Goal: Feedback & Contribution: Submit feedback/report problem

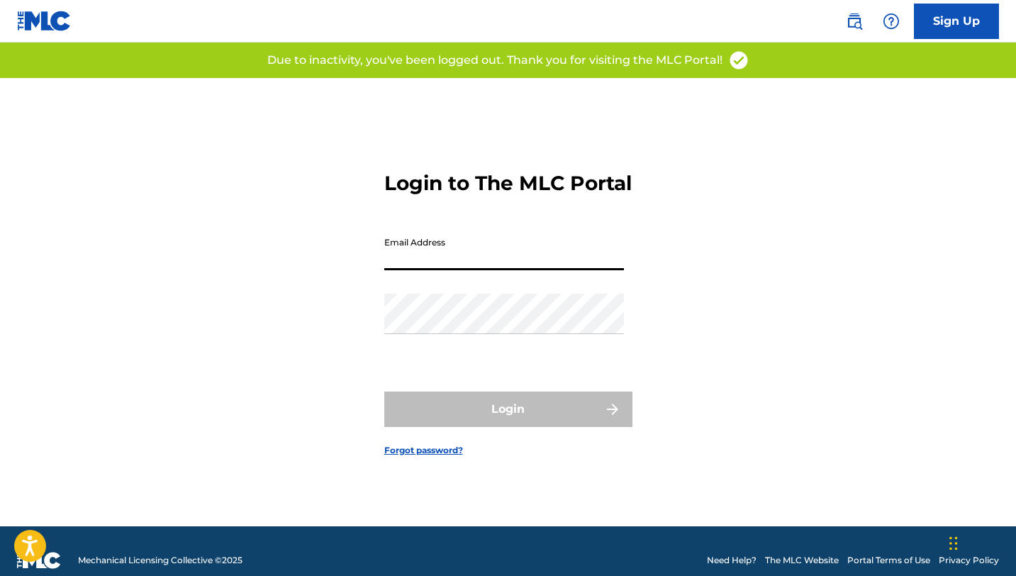
click at [443, 261] on input "Email Address" at bounding box center [504, 250] width 240 height 40
type input "[EMAIL_ADDRESS][DOMAIN_NAME]"
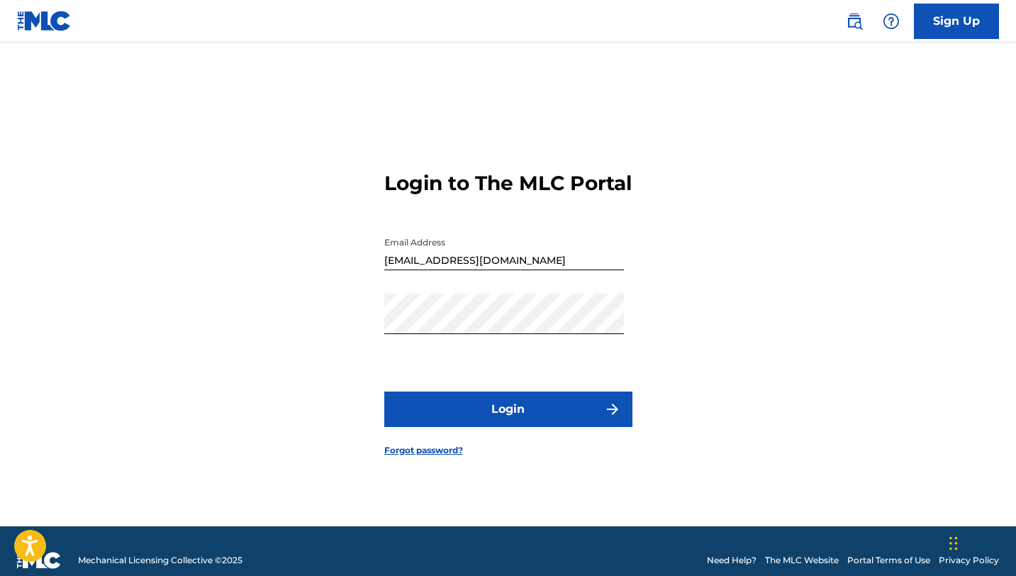
click at [488, 425] on button "Login" at bounding box center [508, 408] width 248 height 35
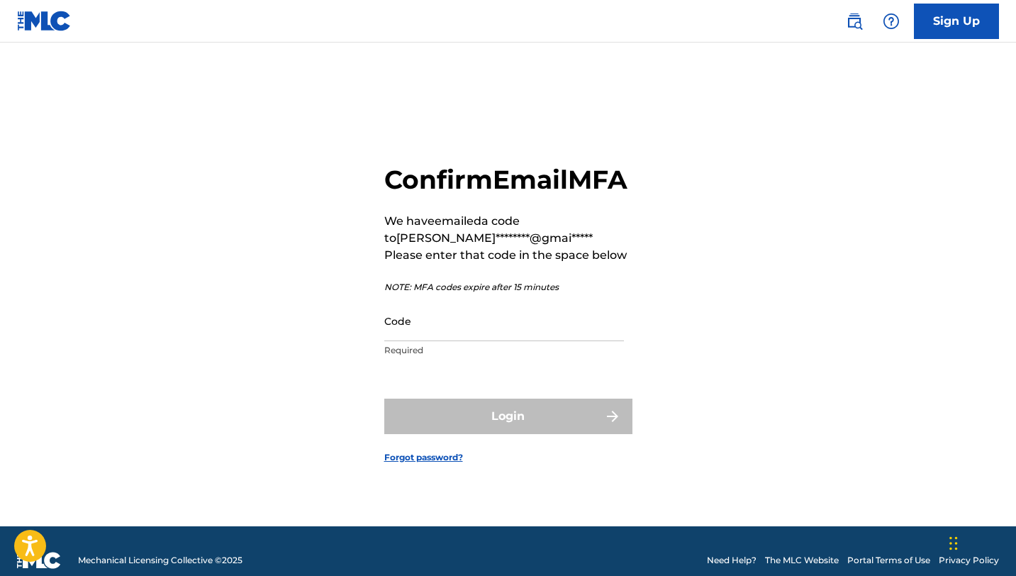
click at [435, 333] on input "Code" at bounding box center [504, 321] width 240 height 40
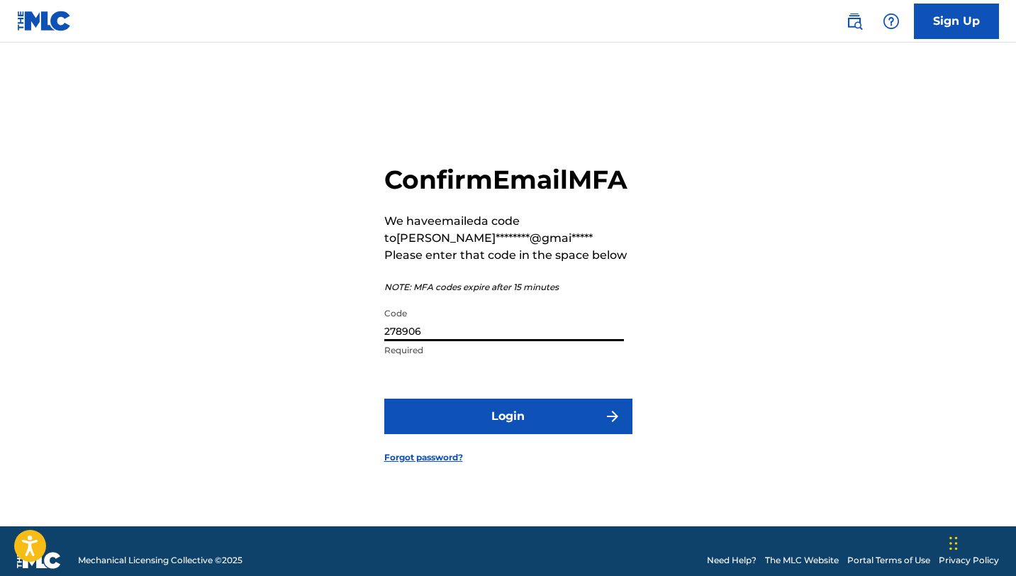
type input "278906"
click at [475, 452] on form "Confirm Email MFA We have emailed a code to [PERSON_NAME]********@gmai***** Ple…" at bounding box center [508, 302] width 248 height 448
click at [477, 434] on button "Login" at bounding box center [508, 416] width 248 height 35
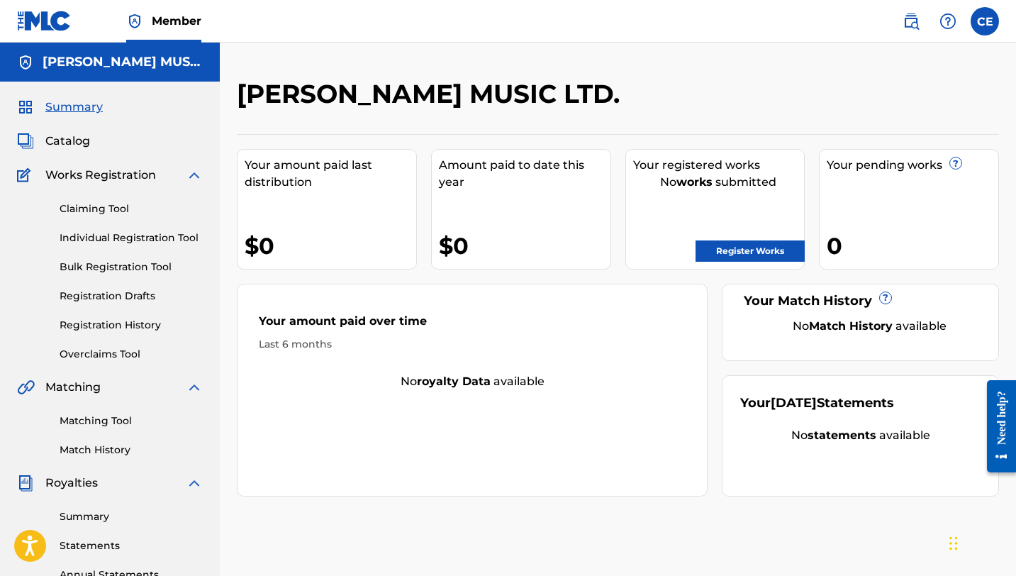
click at [119, 268] on link "Bulk Registration Tool" at bounding box center [131, 267] width 143 height 15
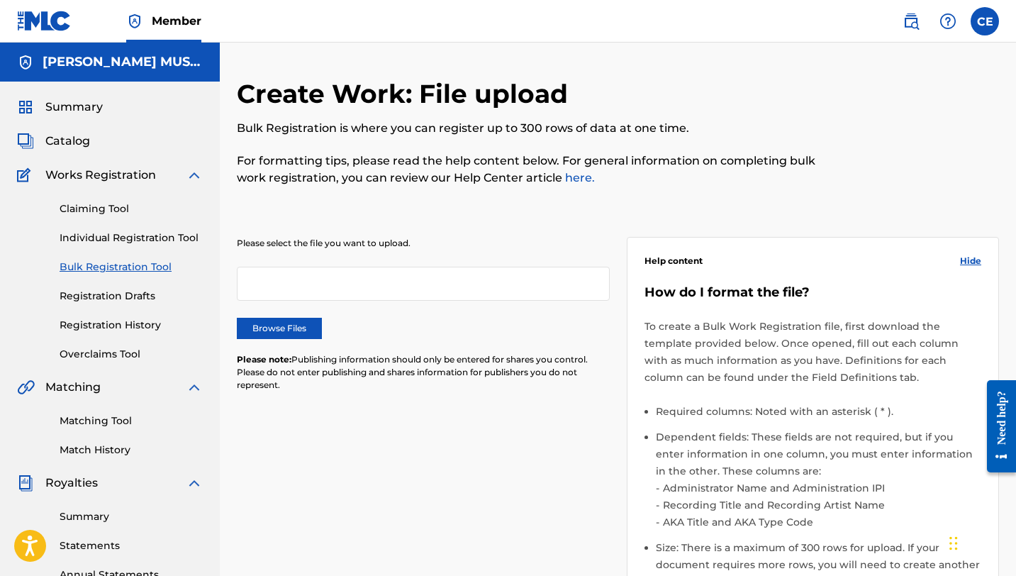
click at [279, 319] on label "Browse Files" at bounding box center [279, 328] width 85 height 21
click at [0, 0] on input "Browse Files" at bounding box center [0, 0] width 0 height 0
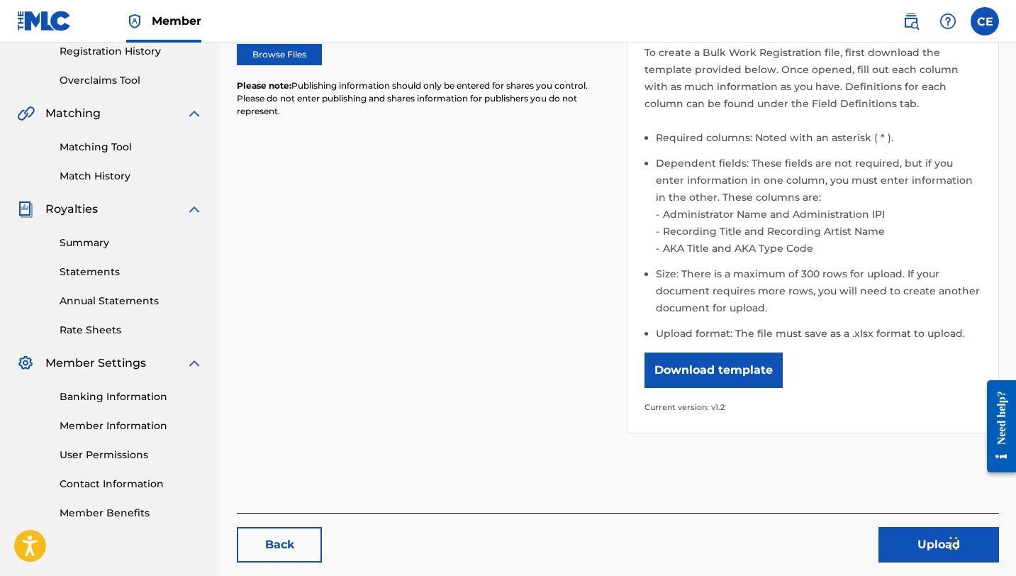
scroll to position [261, 0]
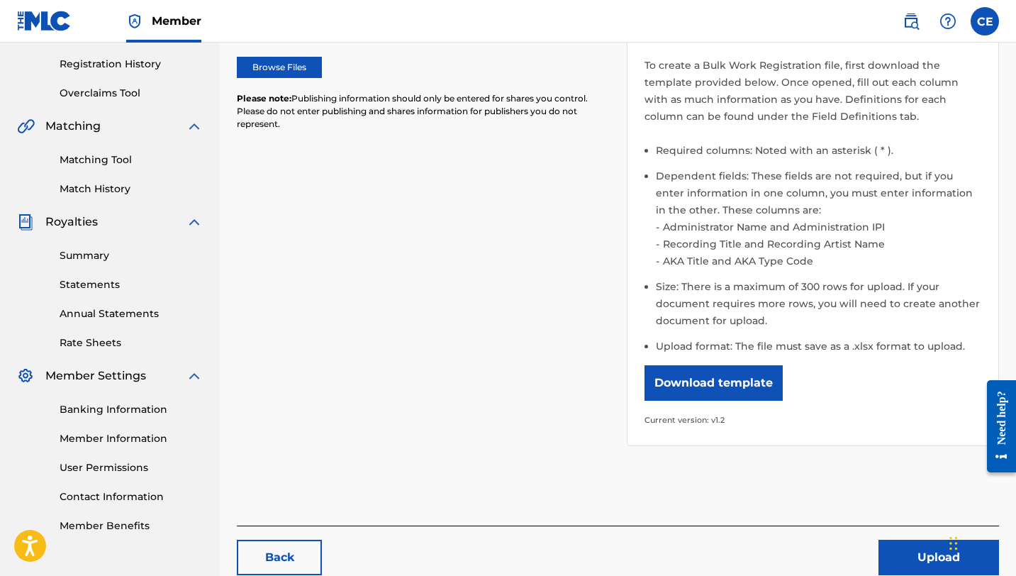
click at [939, 553] on button "Upload" at bounding box center [939, 557] width 121 height 35
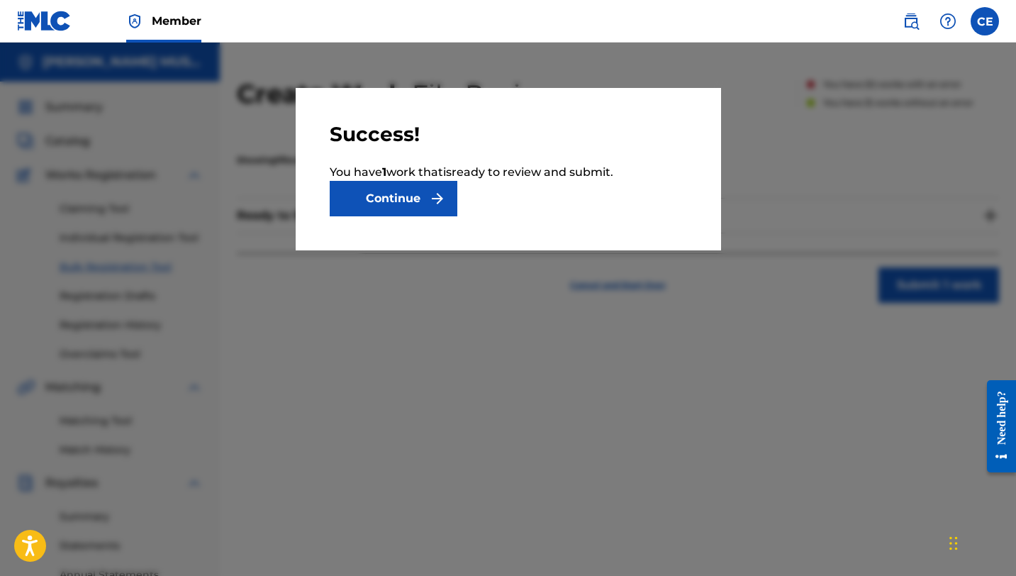
click at [418, 200] on button "Continue" at bounding box center [394, 198] width 128 height 35
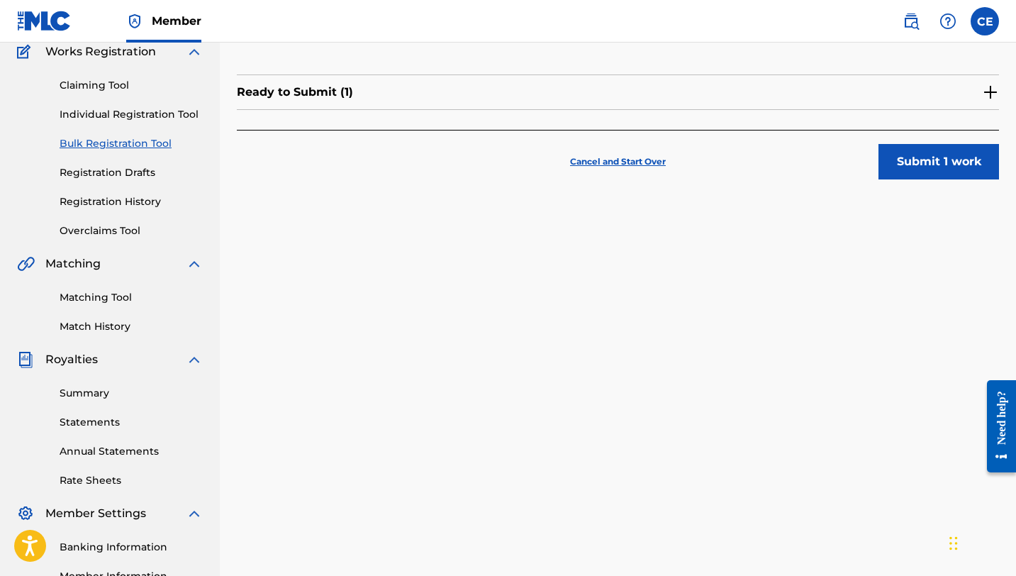
scroll to position [128, 0]
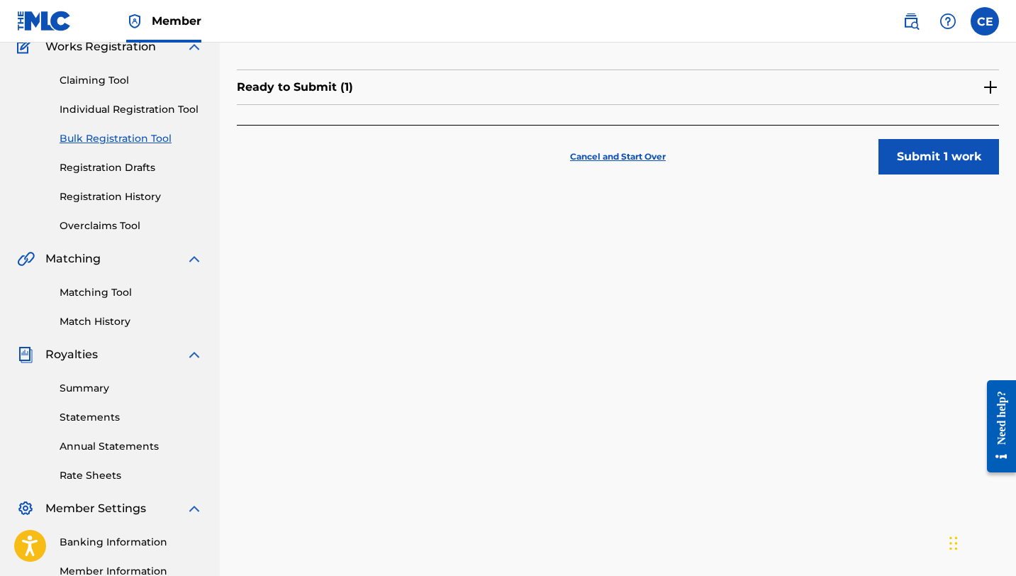
click at [924, 164] on button "Submit 1 work" at bounding box center [939, 156] width 121 height 35
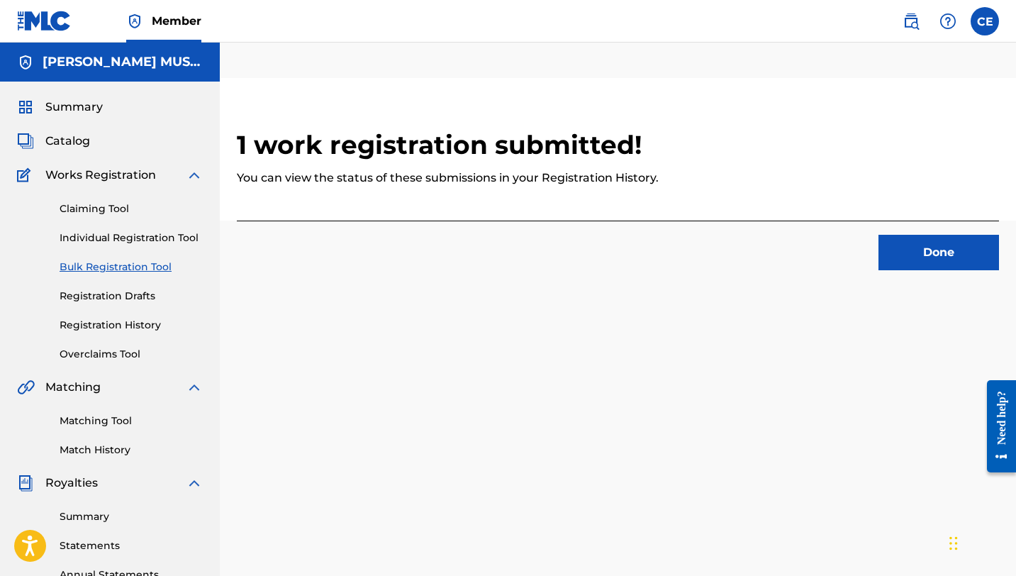
click at [79, 140] on span "Catalog" at bounding box center [67, 141] width 45 height 17
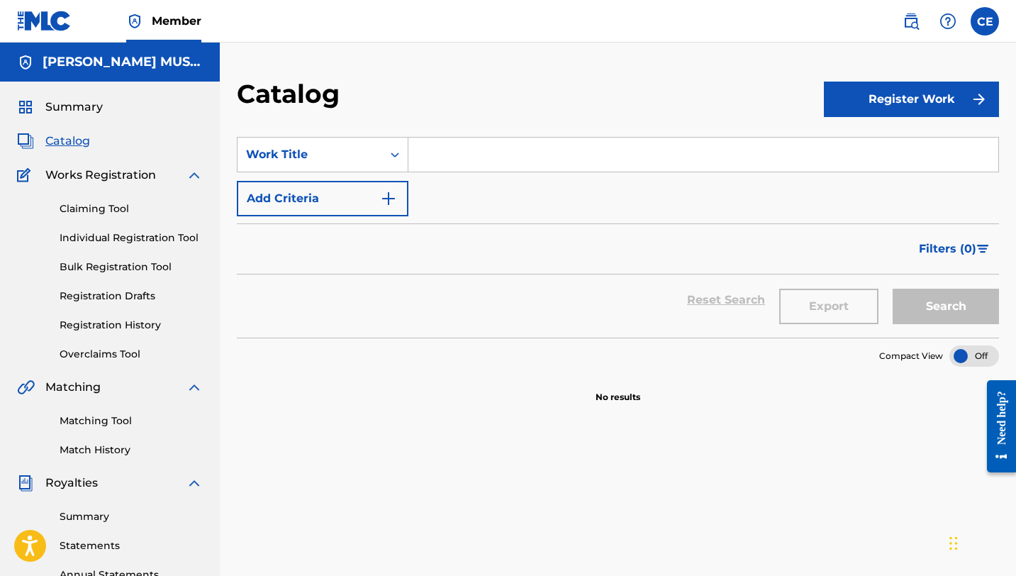
click at [89, 99] on span "Summary" at bounding box center [73, 107] width 57 height 17
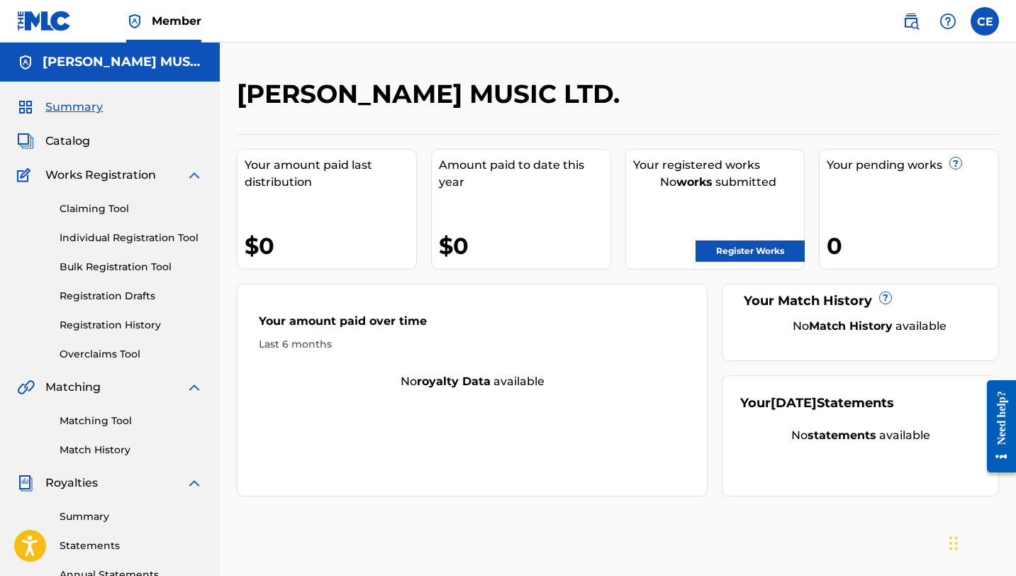
click at [94, 320] on link "Registration History" at bounding box center [131, 325] width 143 height 15
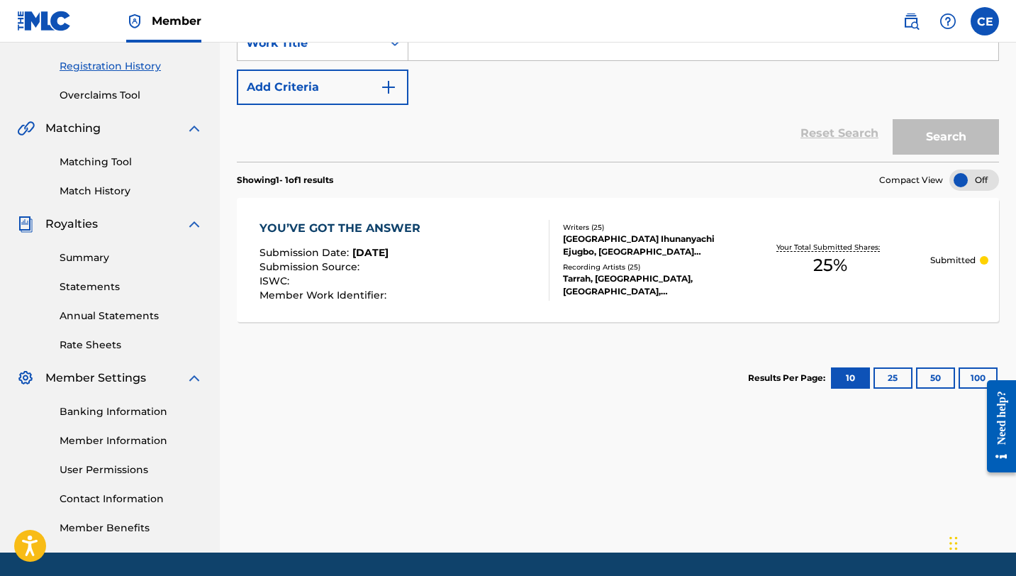
scroll to position [303, 0]
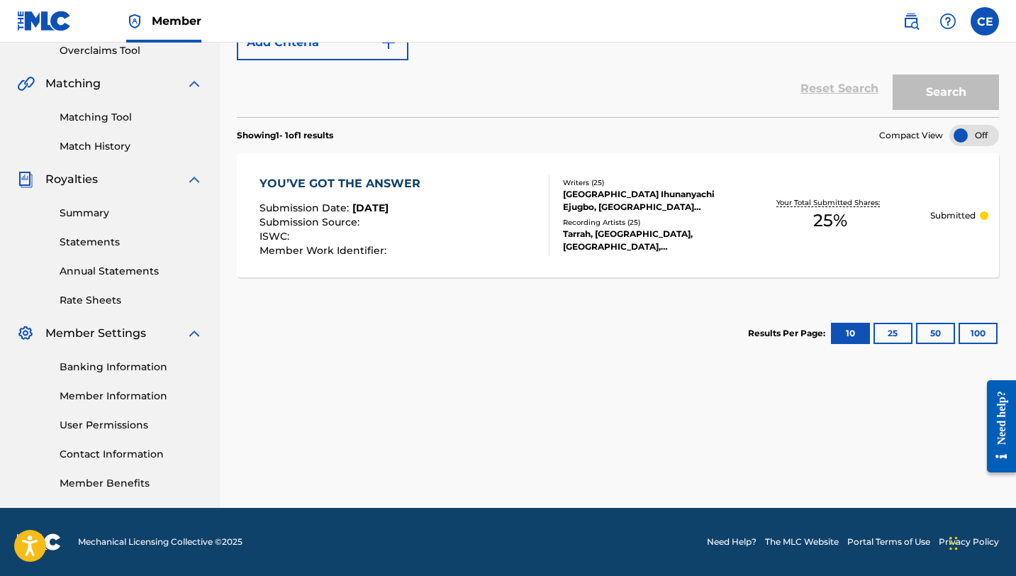
click at [830, 218] on span "25 %" at bounding box center [830, 221] width 34 height 26
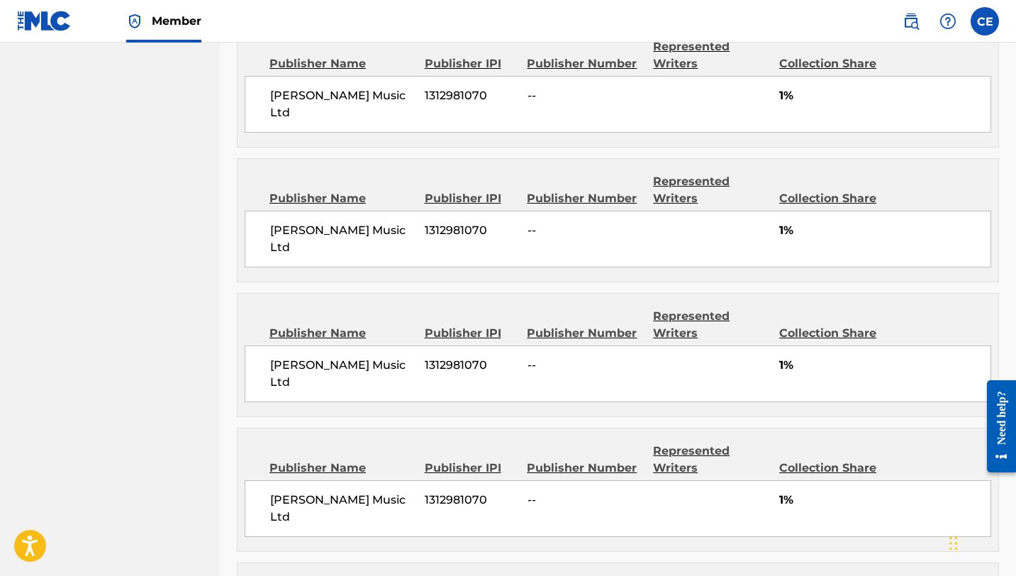
scroll to position [1169, 0]
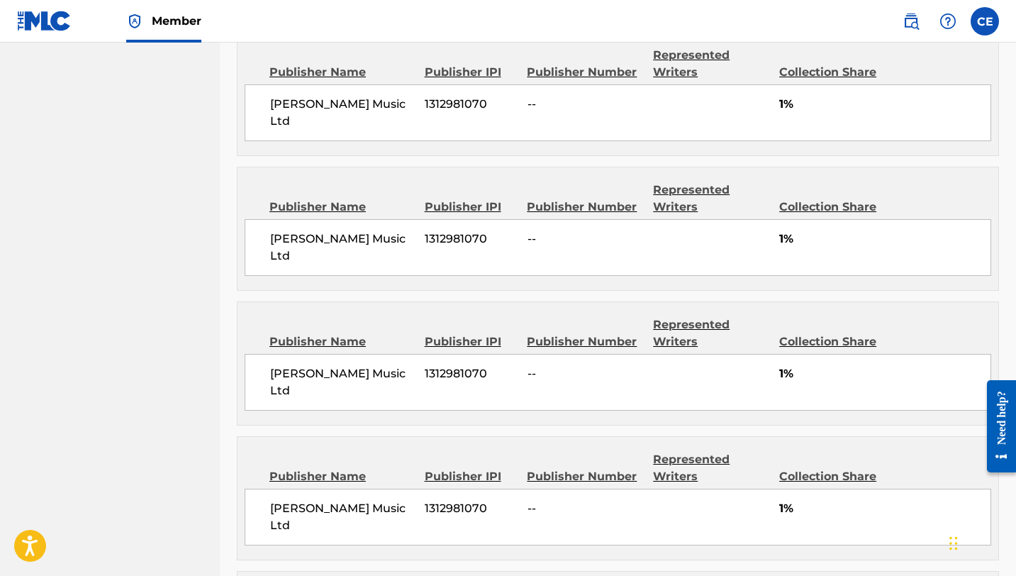
click at [818, 70] on div "Collection Share" at bounding box center [833, 72] width 108 height 17
click at [789, 106] on span "1%" at bounding box center [884, 104] width 211 height 17
click at [811, 199] on div "Collection Share" at bounding box center [833, 207] width 108 height 17
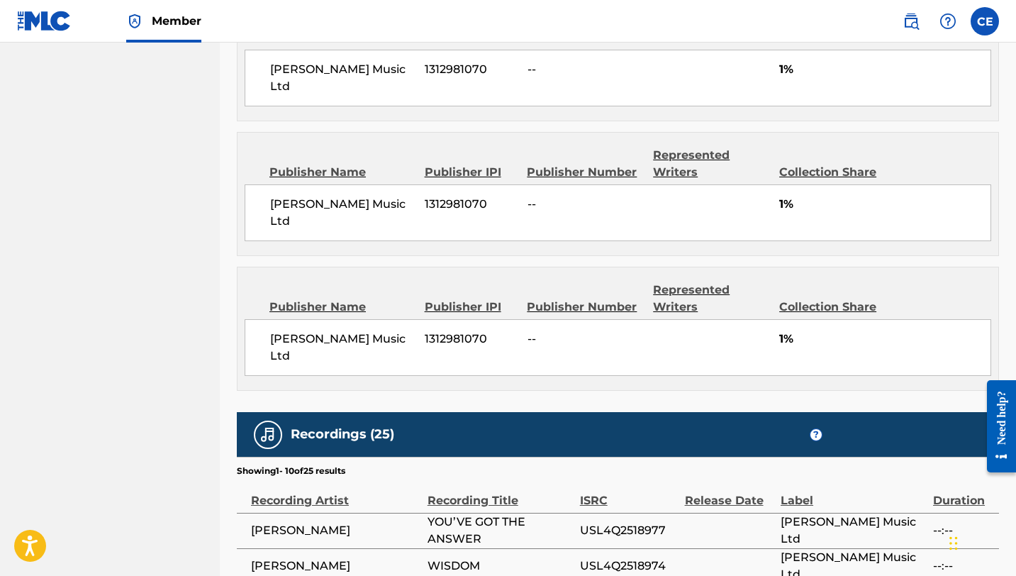
scroll to position [4163, 0]
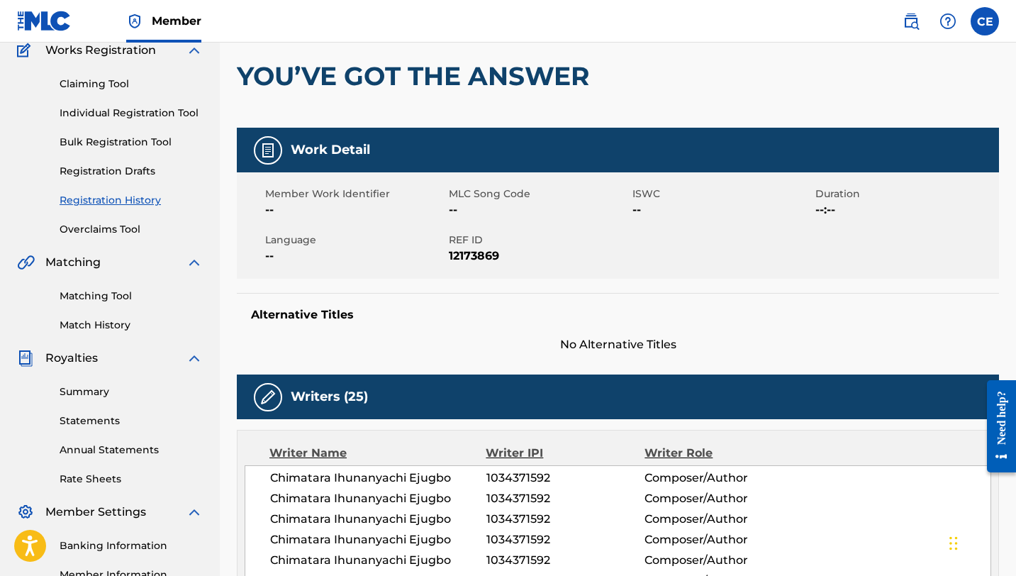
scroll to position [118, 0]
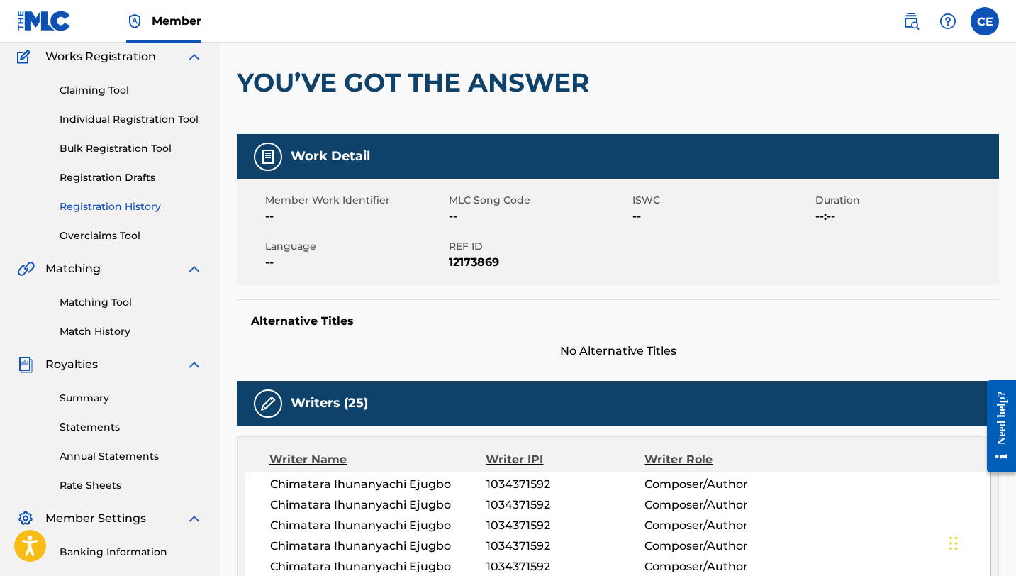
click at [264, 151] on img at bounding box center [268, 156] width 17 height 17
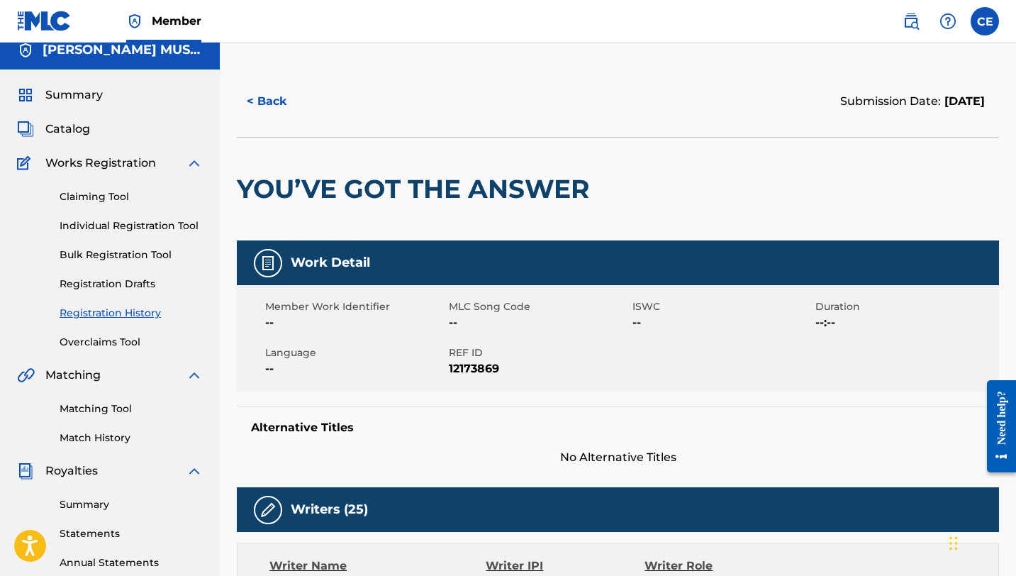
scroll to position [0, 0]
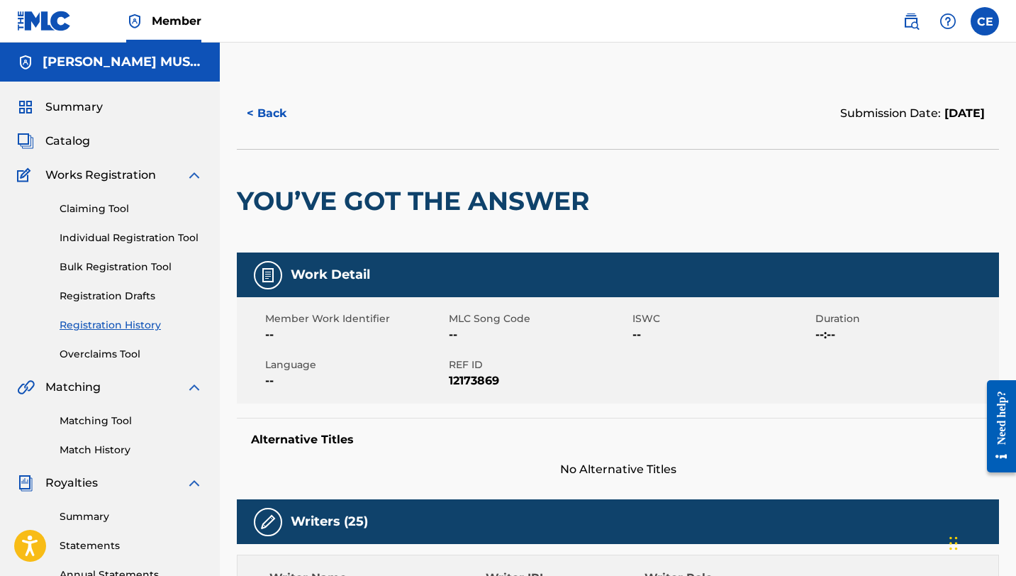
click at [950, 21] on img at bounding box center [948, 21] width 17 height 17
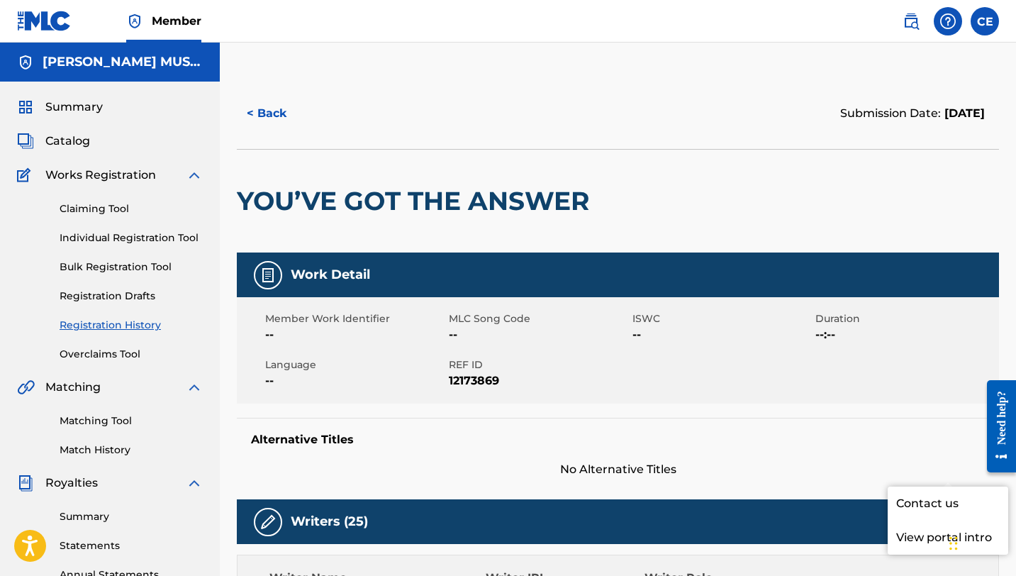
click at [926, 486] on link "Contact us" at bounding box center [948, 503] width 121 height 34
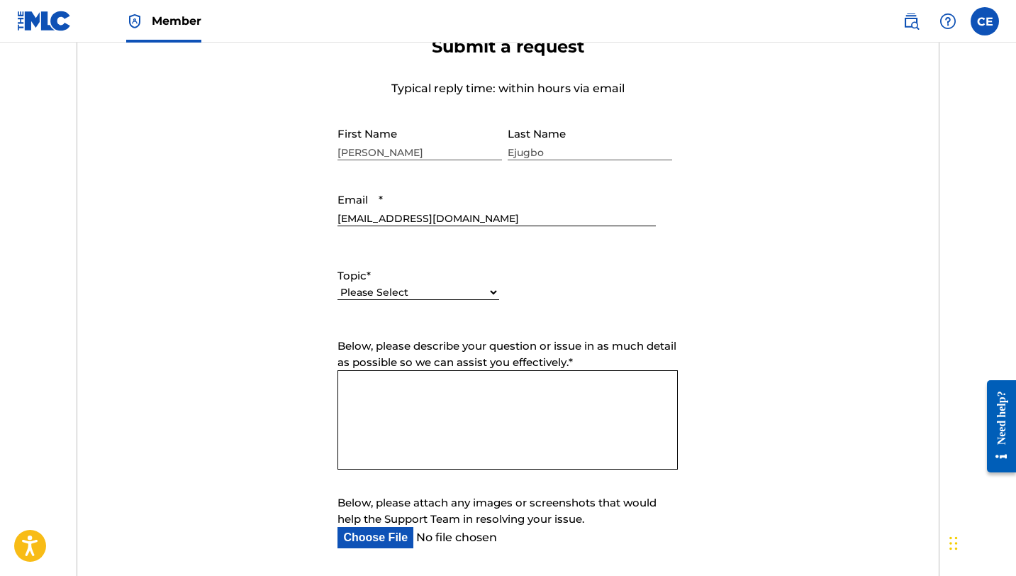
scroll to position [539, 0]
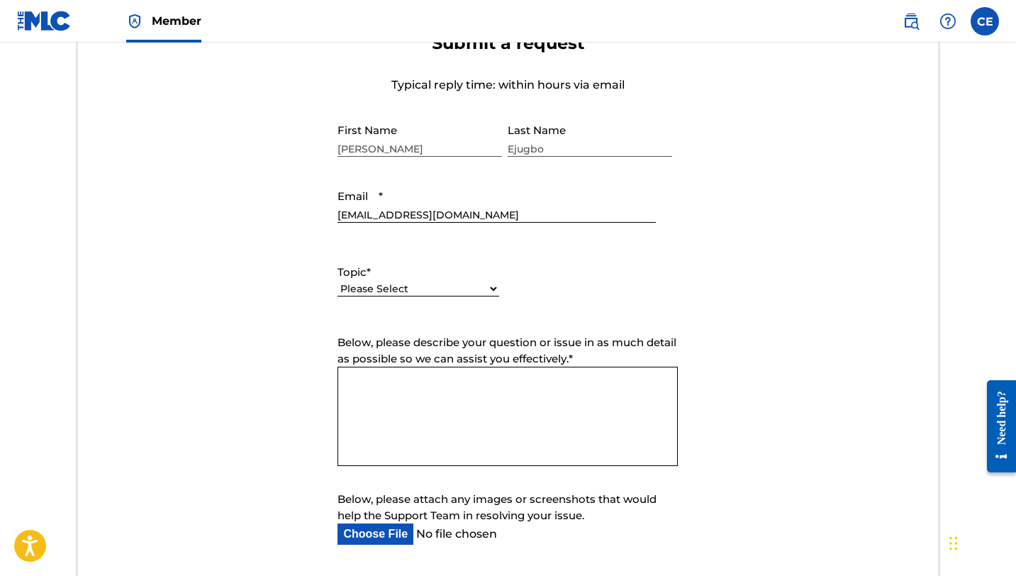
click at [458, 285] on select "Please Select I need help with my account I need help with managing my catalog …" at bounding box center [419, 289] width 162 height 15
select select "I need help with managing my catalog"
click at [338, 282] on select "Please Select I need help with my account I need help with managing my catalog …" at bounding box center [419, 289] width 162 height 15
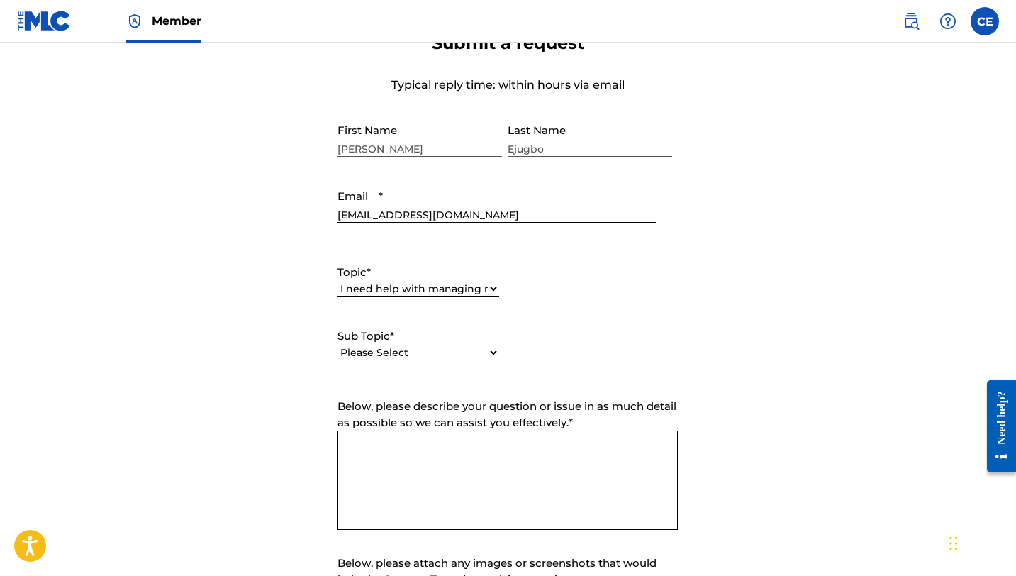
click at [452, 348] on select "Please Select I need help with CWR I need help registering my work(s) in The ML…" at bounding box center [419, 352] width 162 height 15
select select "I need help editing my works"
click at [338, 346] on select "Please Select I need help with CWR I need help registering my work(s) in The ML…" at bounding box center [419, 352] width 162 height 15
click at [460, 464] on textarea "Below, please describe your question or issue in as much detail as possible so …" at bounding box center [508, 479] width 340 height 99
type textarea "G"
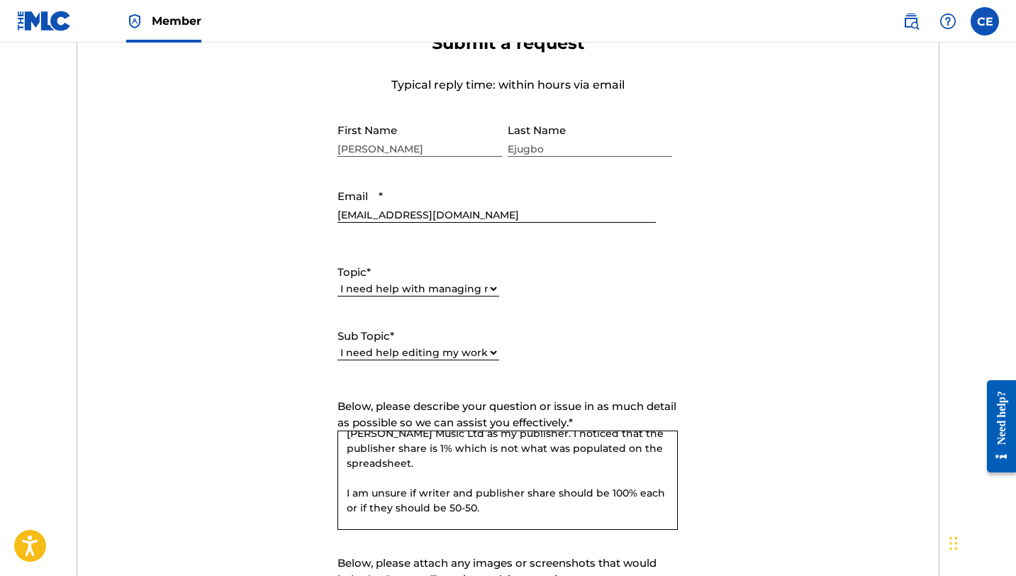
scroll to position [73, 0]
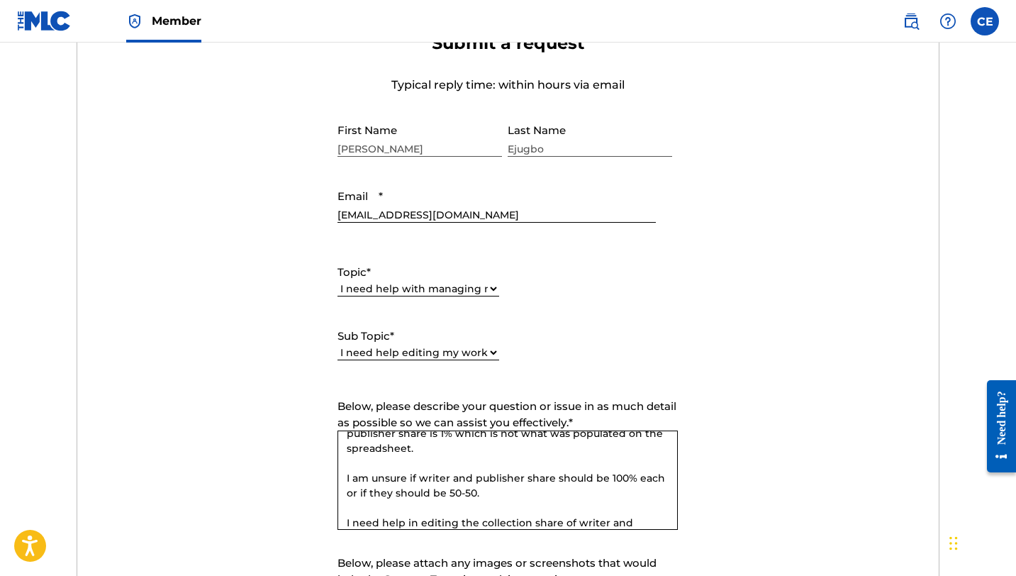
paste textarea "1312981070"
click at [548, 526] on textarea "Hello, I just registered my Album with my indie label [PERSON_NAME] Music Ltd a…" at bounding box center [508, 479] width 340 height 99
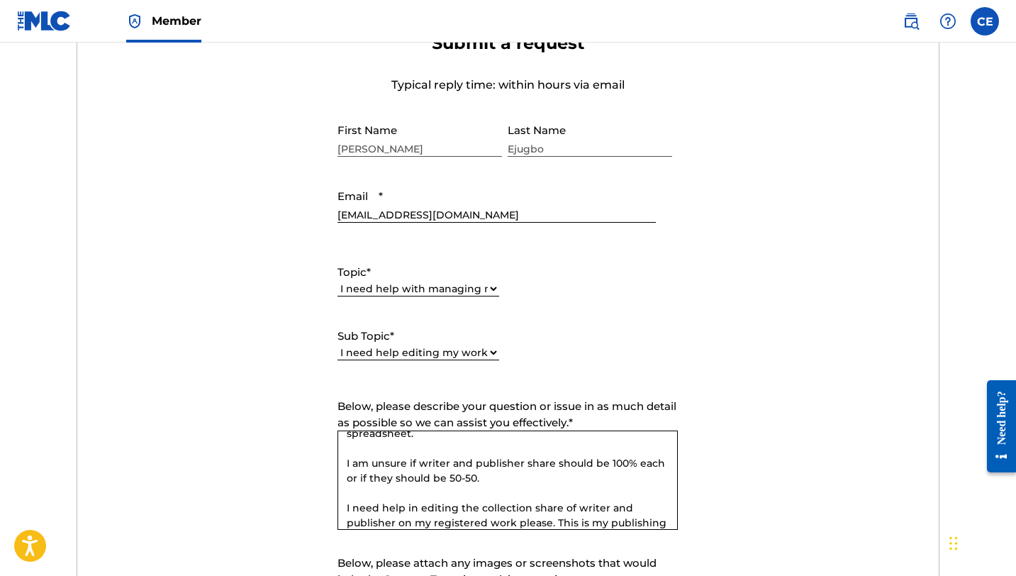
click at [467, 518] on textarea "Hello, I just registered my Album with my indie label [PERSON_NAME] Music Ltd a…" at bounding box center [508, 479] width 340 height 99
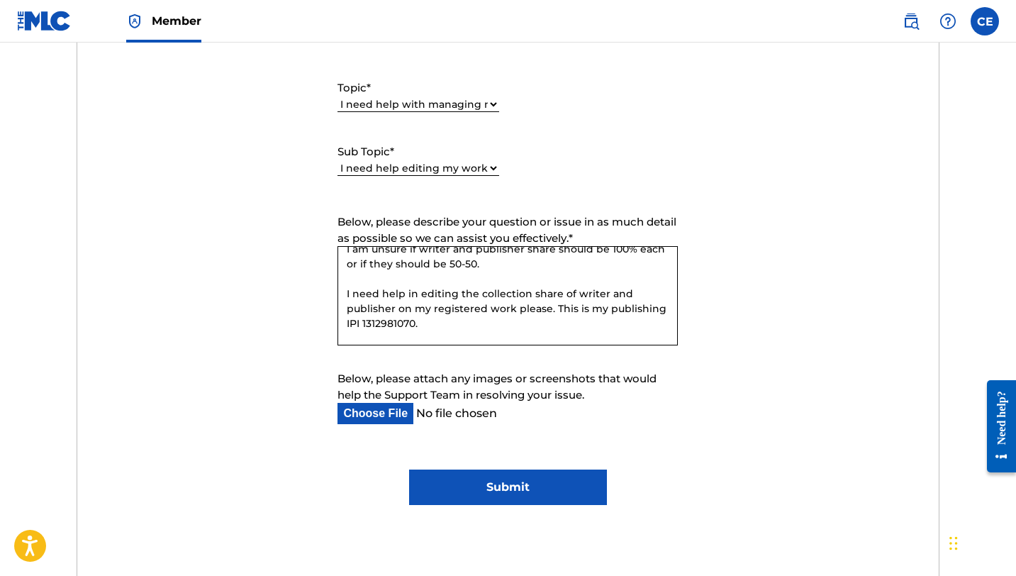
scroll to position [725, 0]
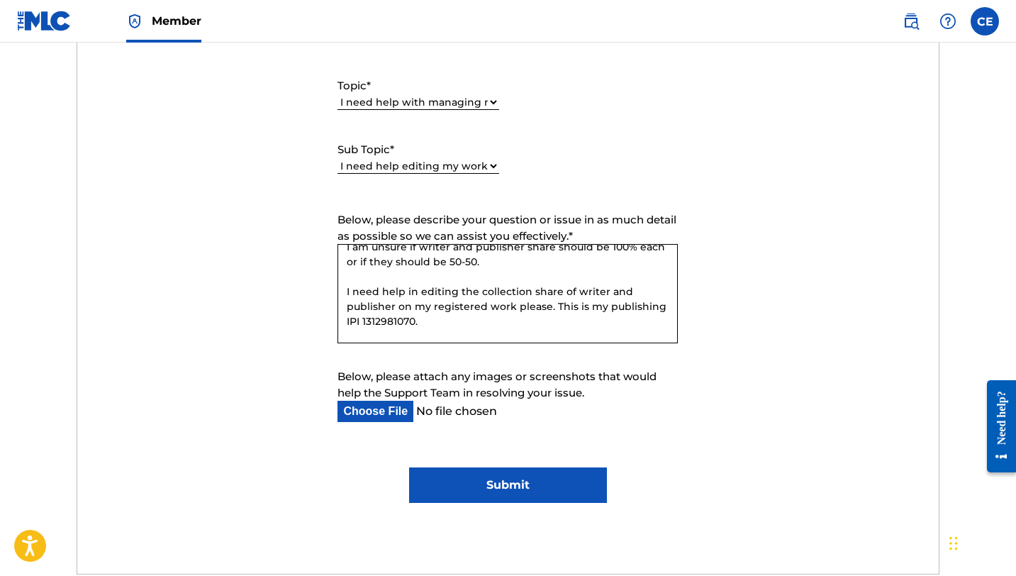
type textarea "Hello, I just registered my Album with my indie label [PERSON_NAME] Music Ltd a…"
click at [508, 485] on input "Submit" at bounding box center [508, 484] width 198 height 35
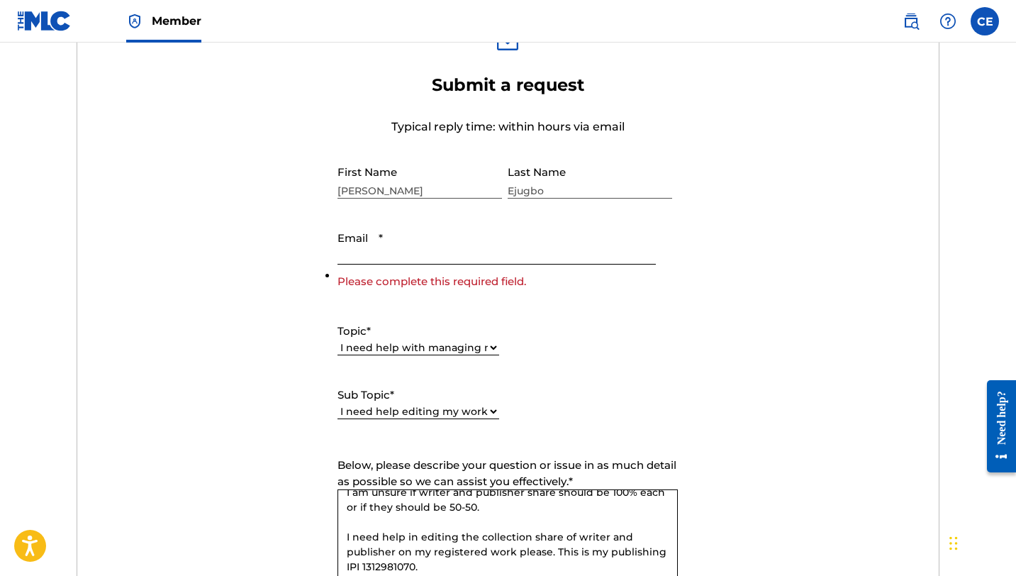
scroll to position [478, 0]
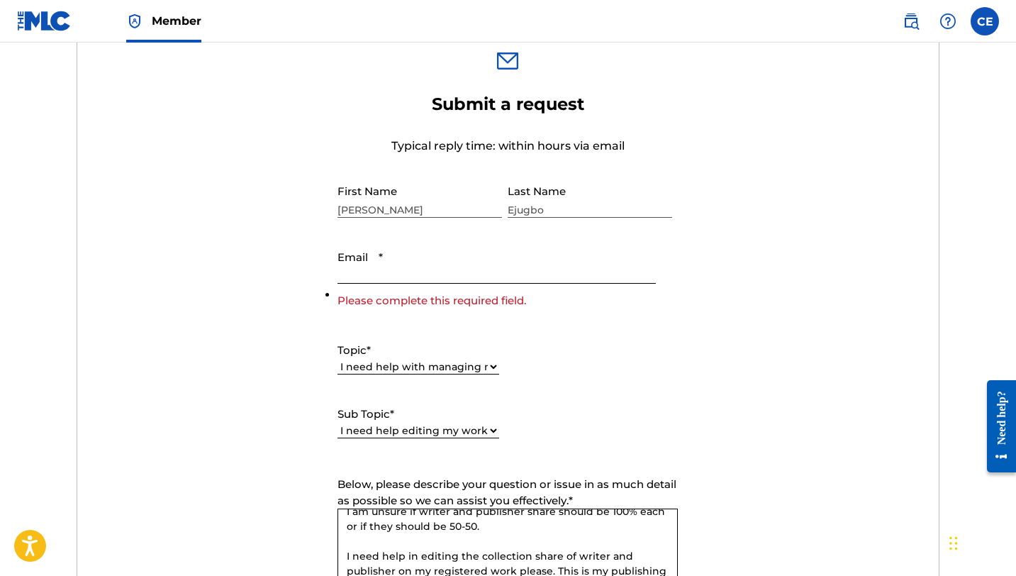
click at [424, 264] on input "Email *" at bounding box center [497, 263] width 318 height 40
type input "[EMAIL_ADDRESS][DOMAIN_NAME]"
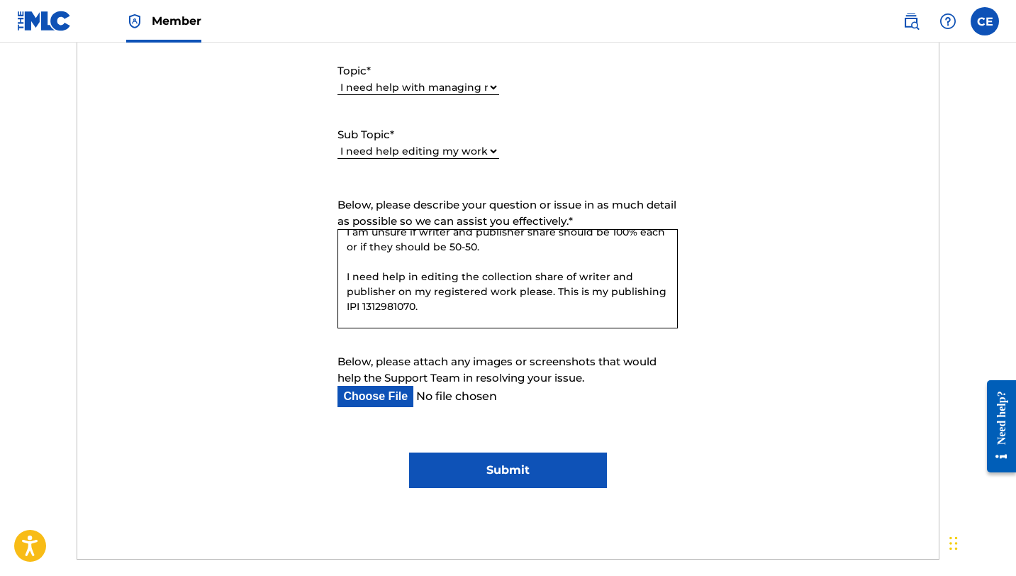
scroll to position [814, 0]
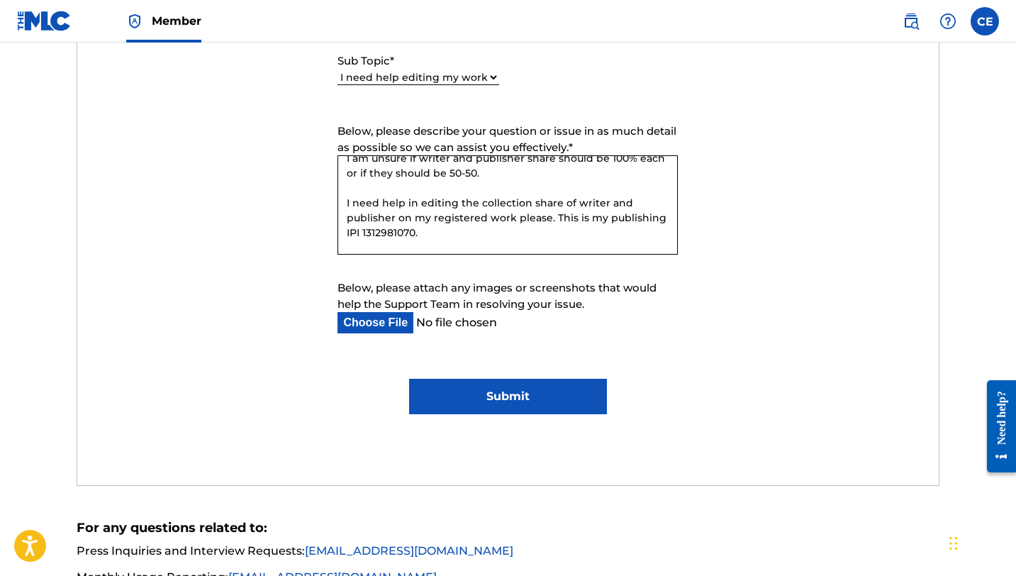
click at [531, 399] on input "Submit" at bounding box center [508, 396] width 198 height 35
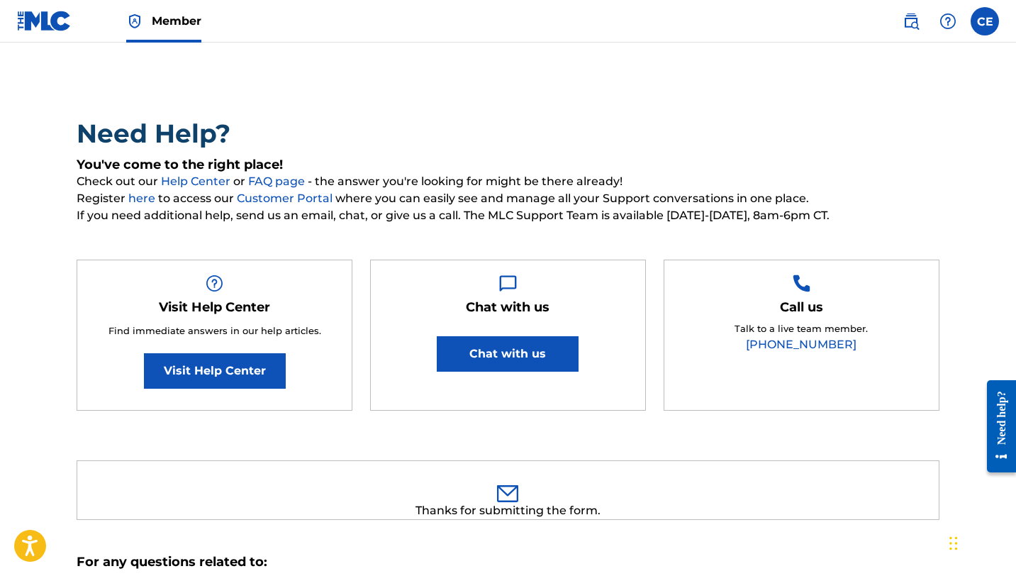
scroll to position [0, 0]
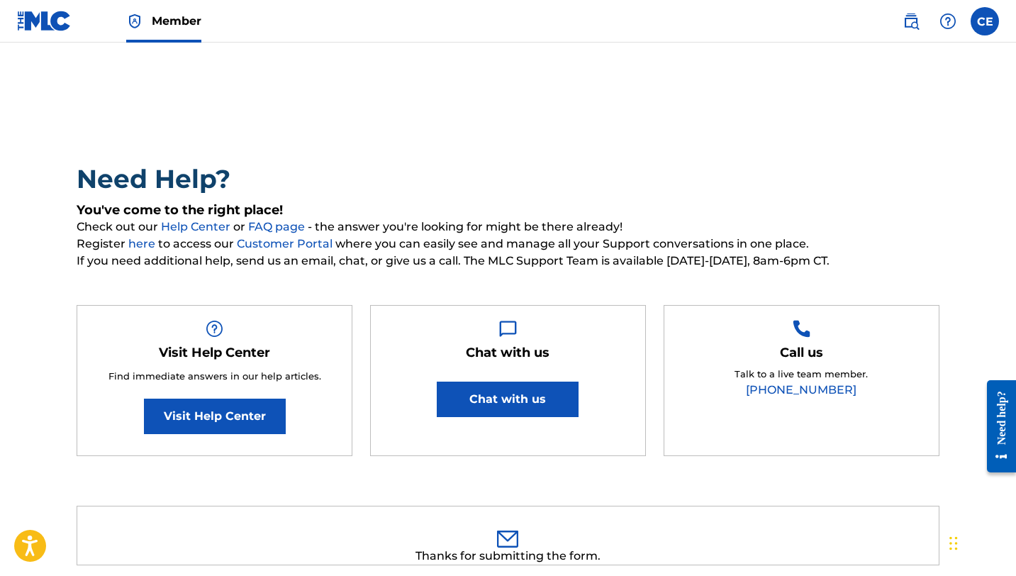
click at [982, 24] on label at bounding box center [985, 21] width 28 height 28
click at [985, 21] on input "CE [PERSON_NAME] Ejugbo [EMAIL_ADDRESS][DOMAIN_NAME] Notification Preferences P…" at bounding box center [985, 21] width 0 height 0
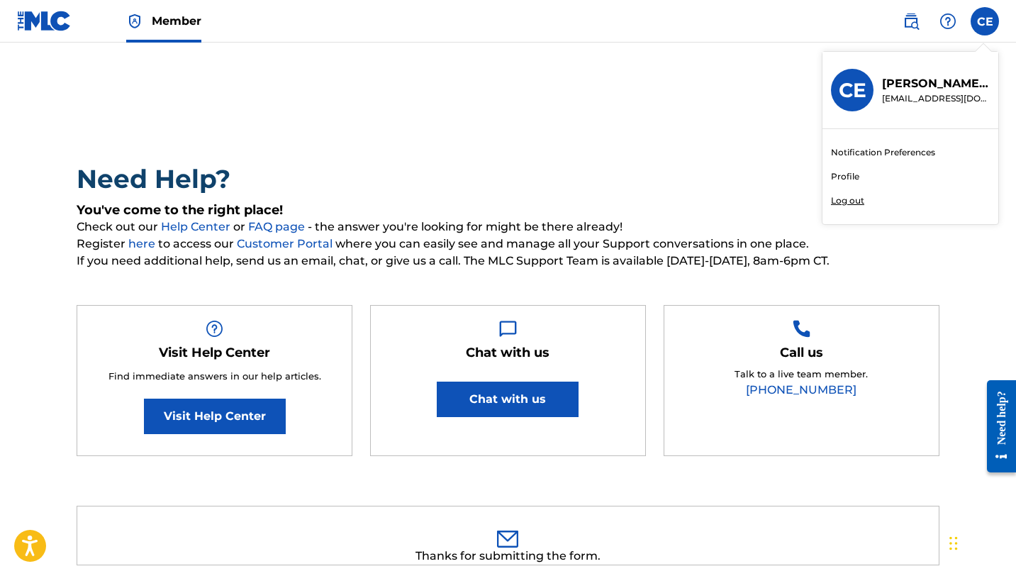
click at [904, 96] on p "[EMAIL_ADDRESS][DOMAIN_NAME]" at bounding box center [936, 98] width 108 height 13
click at [985, 21] on input "CE [PERSON_NAME] Ejugbo [EMAIL_ADDRESS][DOMAIN_NAME] Notification Preferences P…" at bounding box center [985, 21] width 0 height 0
click at [48, 11] on img at bounding box center [44, 21] width 55 height 21
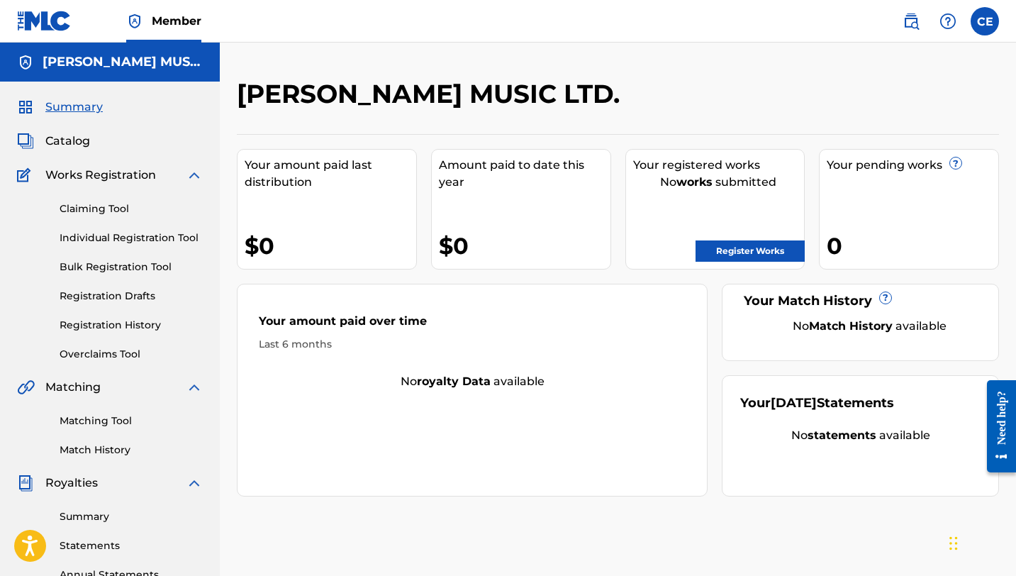
click at [121, 325] on link "Registration History" at bounding box center [131, 325] width 143 height 15
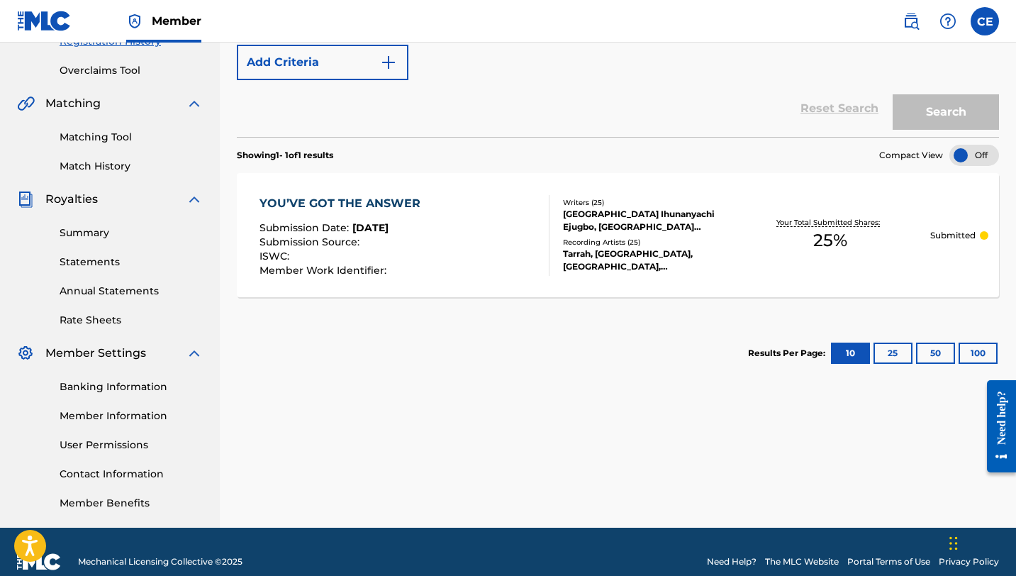
scroll to position [280, 0]
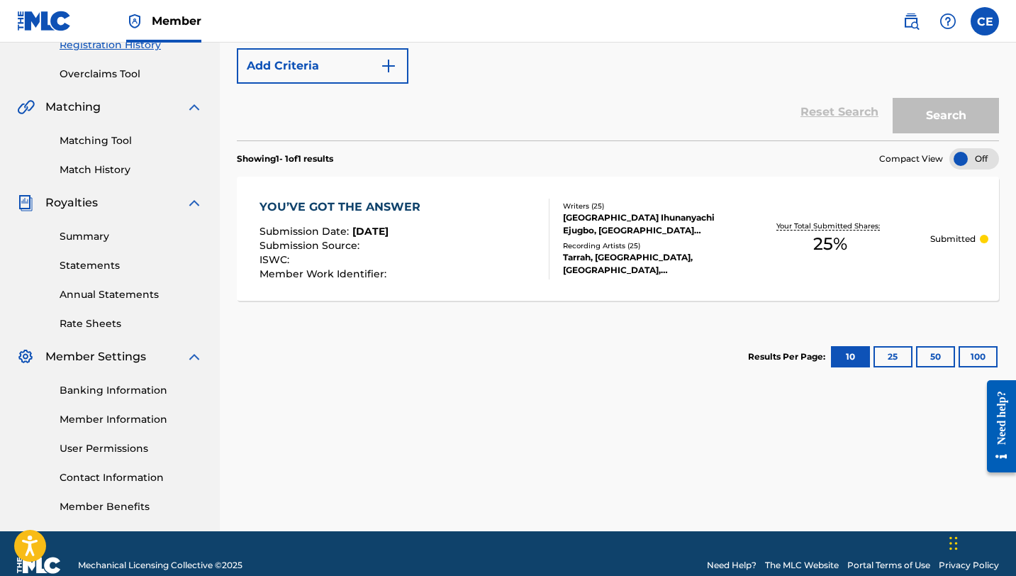
click at [598, 222] on div "[GEOGRAPHIC_DATA] Ihunanyachi Ejugbo, [GEOGRAPHIC_DATA] Ihunanyachi [GEOGRAPHIC…" at bounding box center [646, 224] width 167 height 26
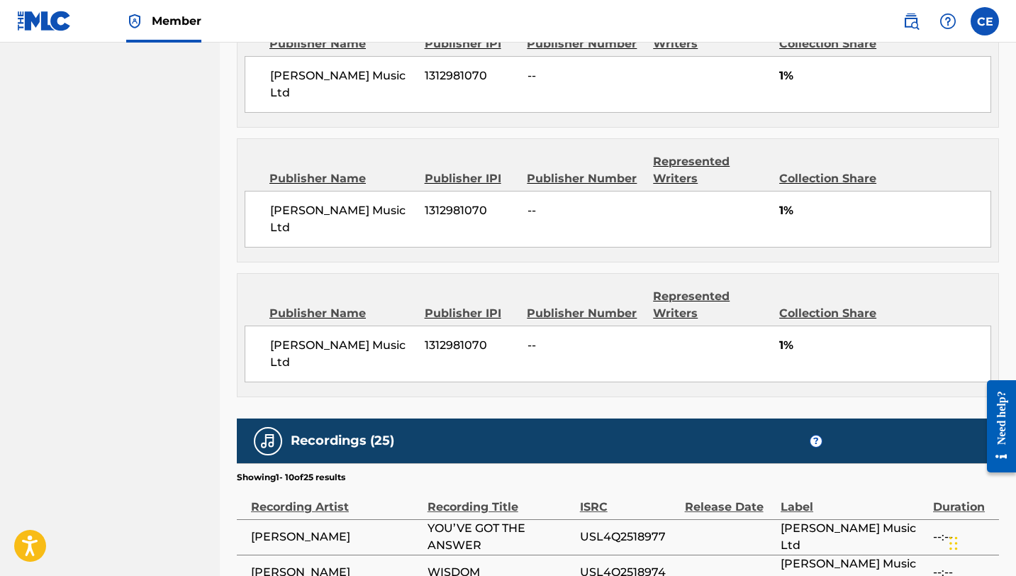
scroll to position [4164, 0]
